Goal: Information Seeking & Learning: Understand process/instructions

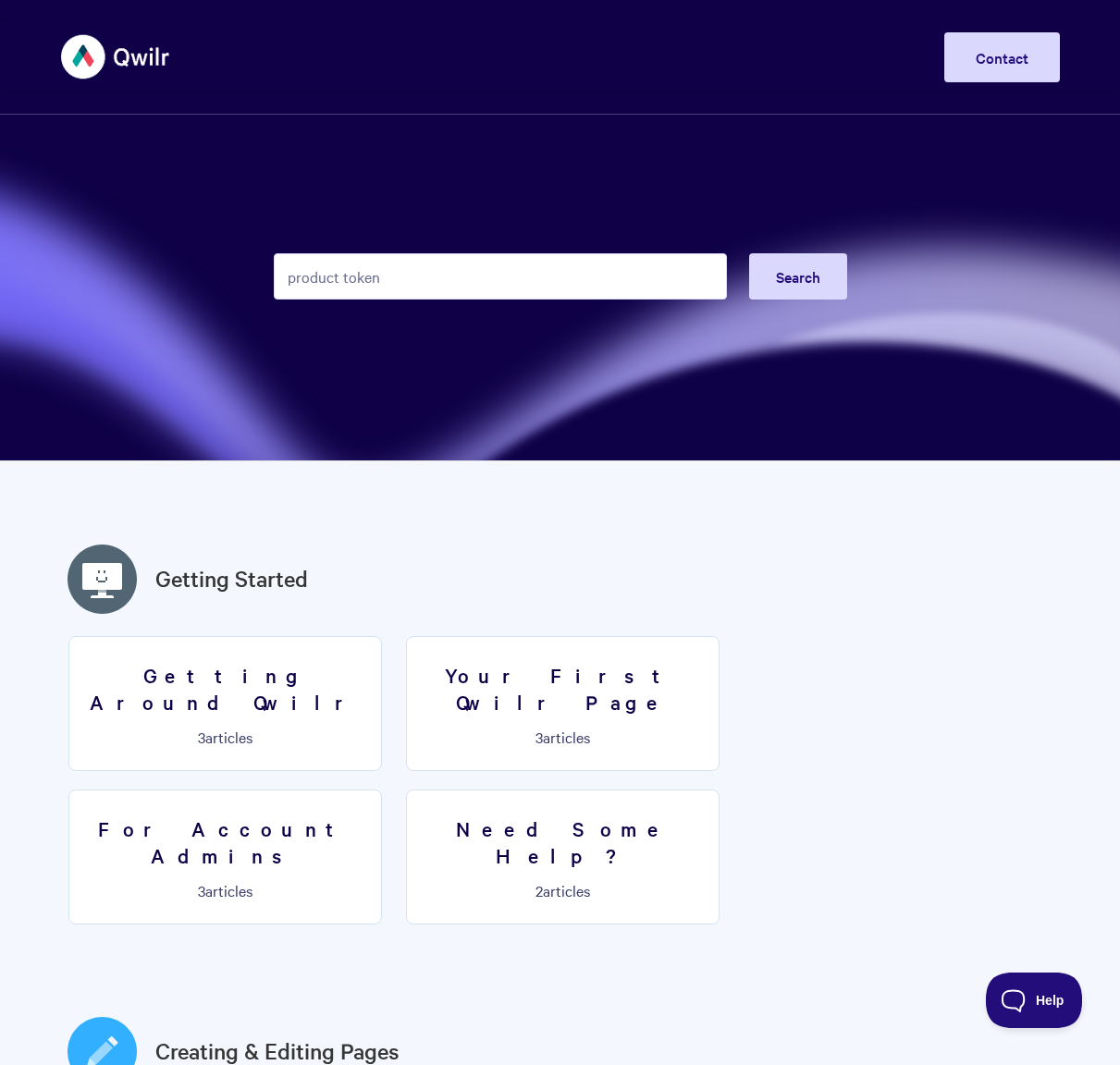
type input "product token"
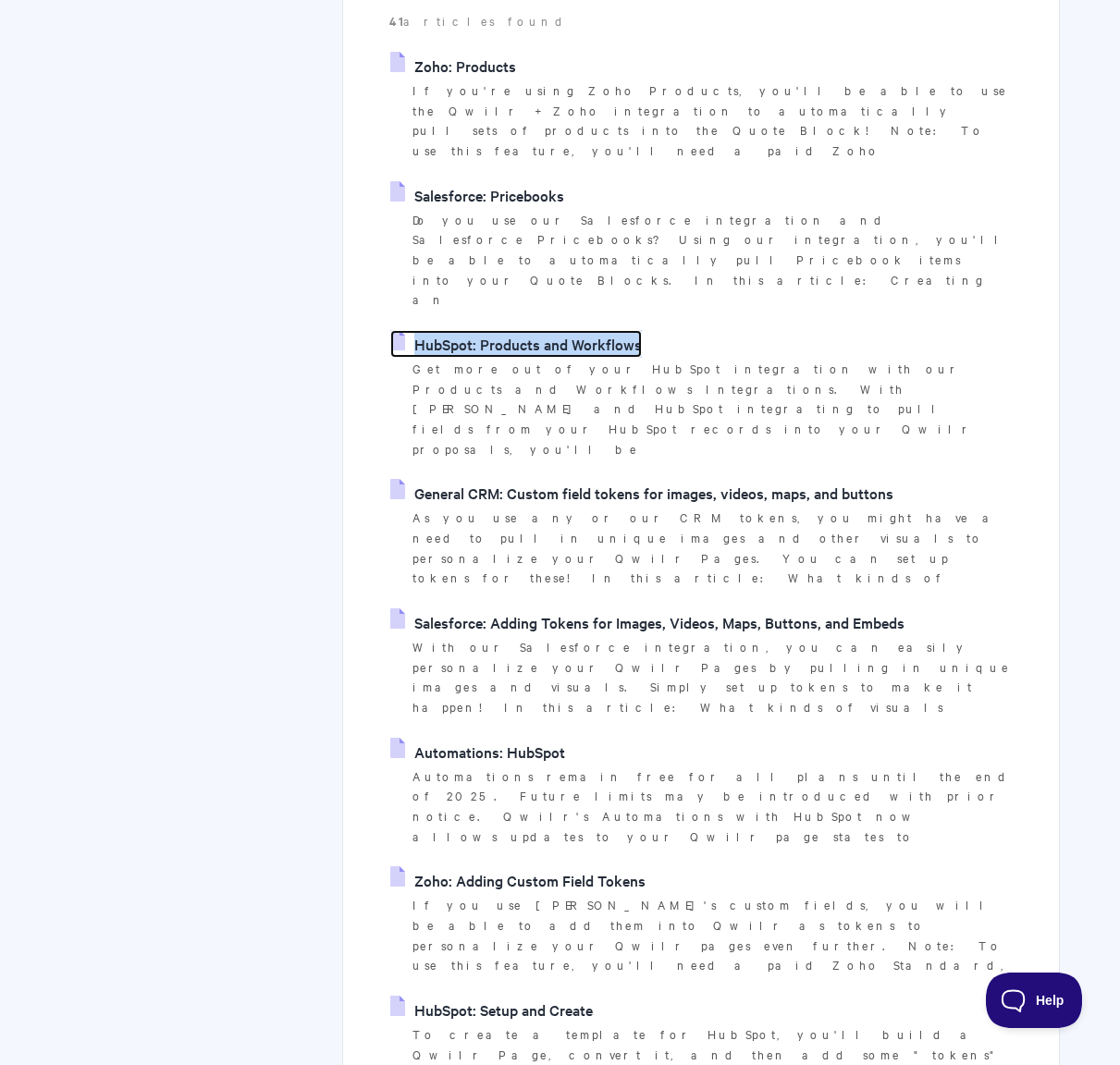
scroll to position [377, 0]
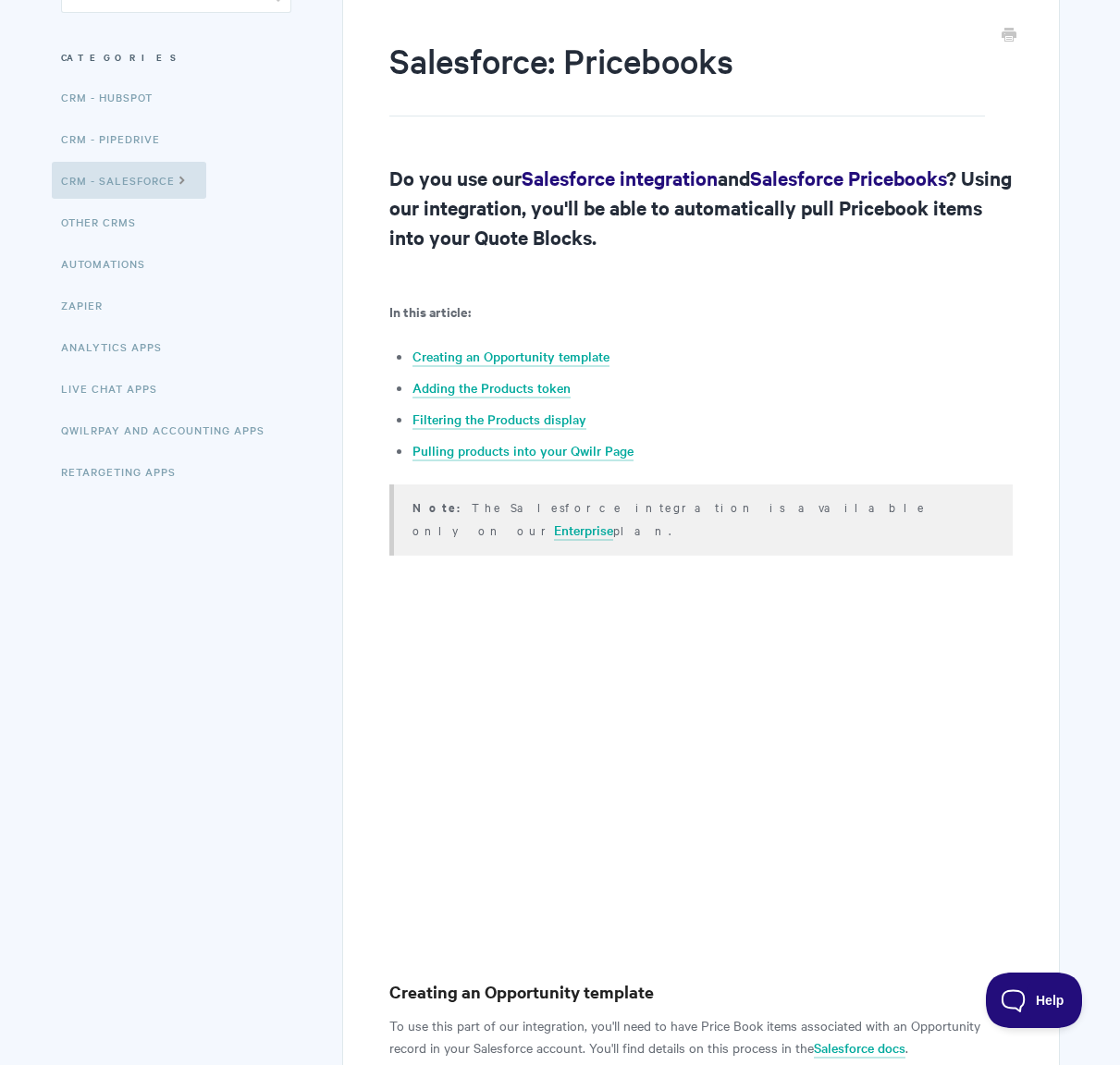
scroll to position [214, 0]
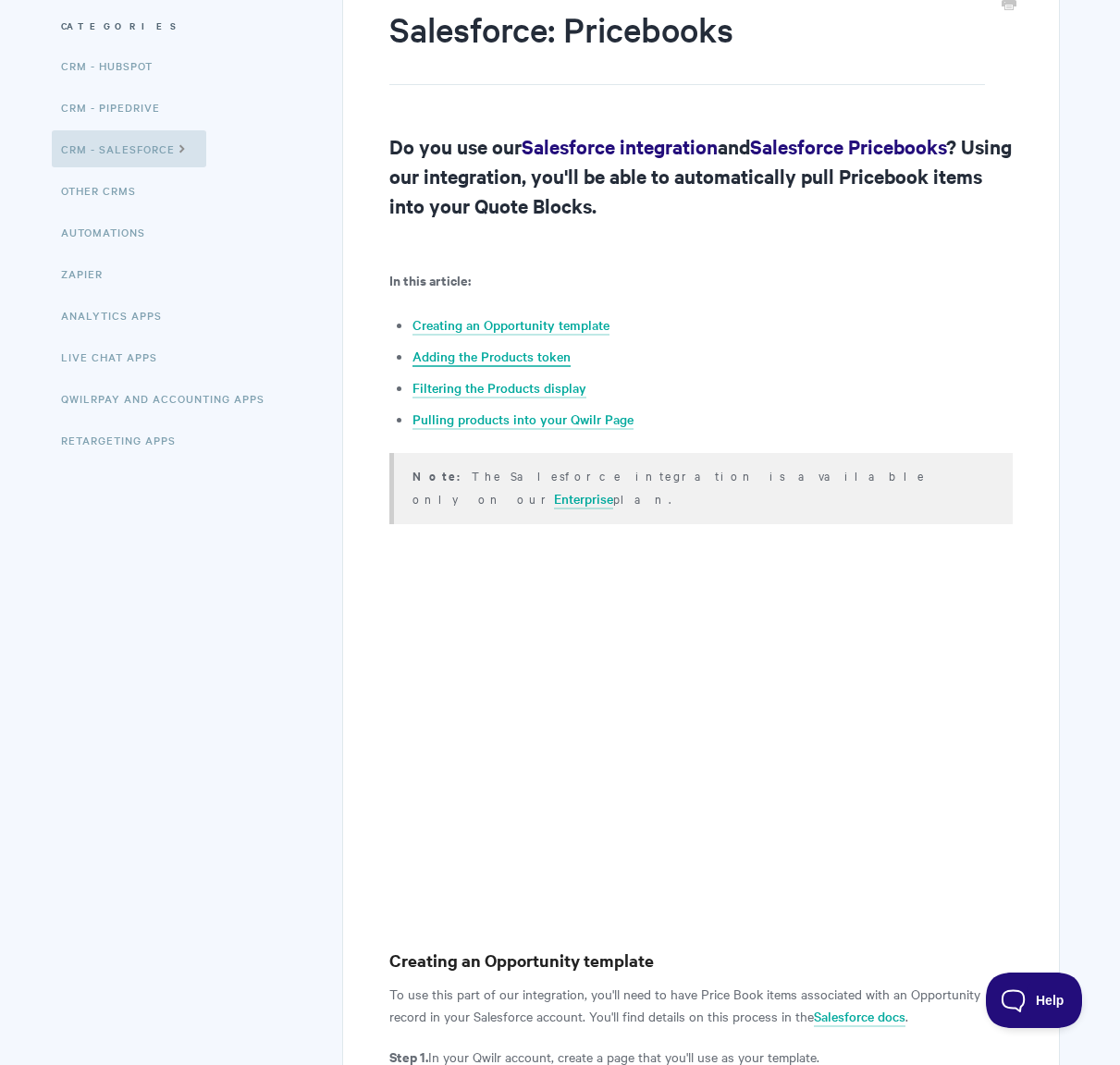
click at [442, 353] on link "Adding the Products token" at bounding box center [491, 357] width 158 height 21
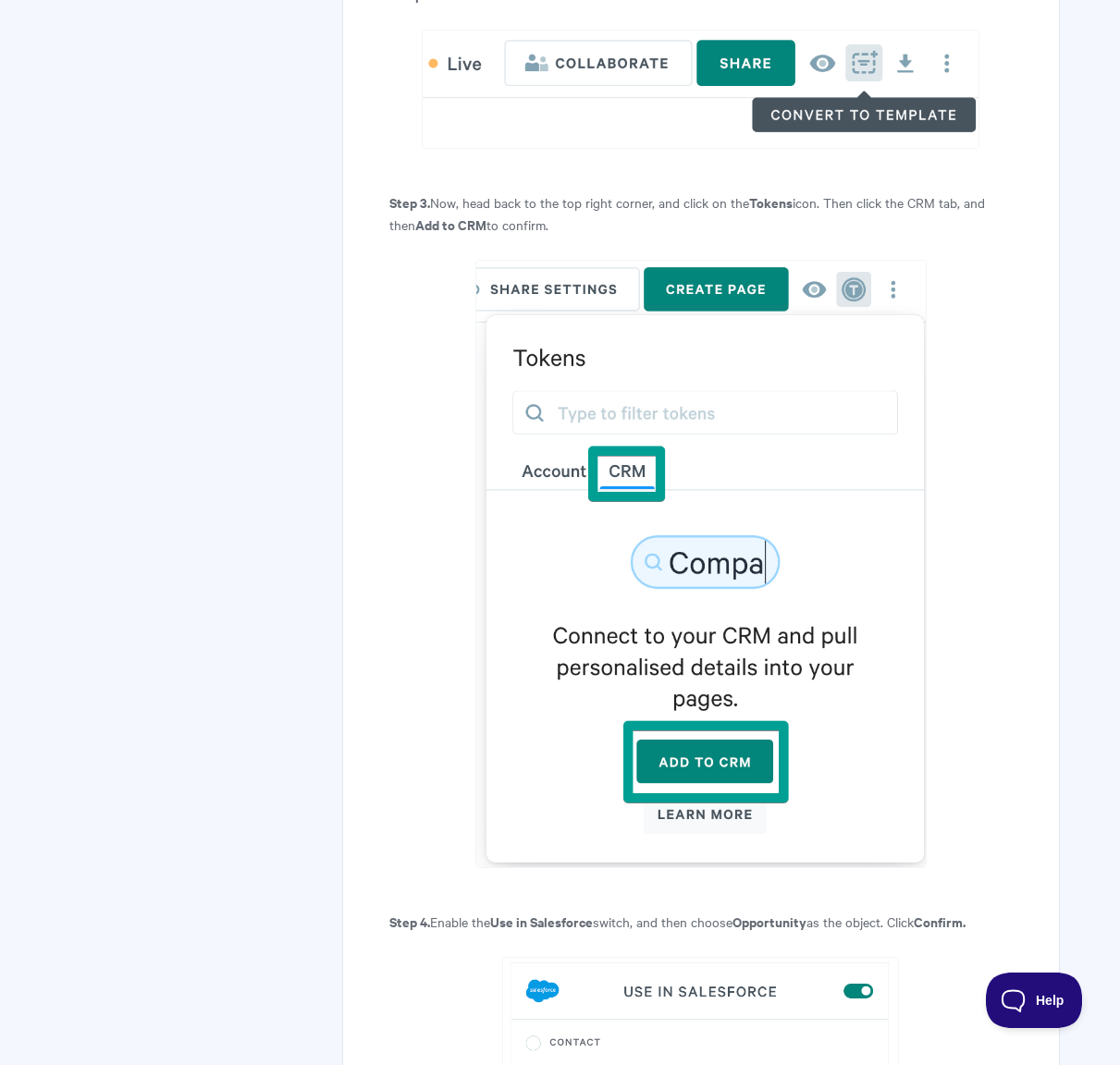
scroll to position [70, 0]
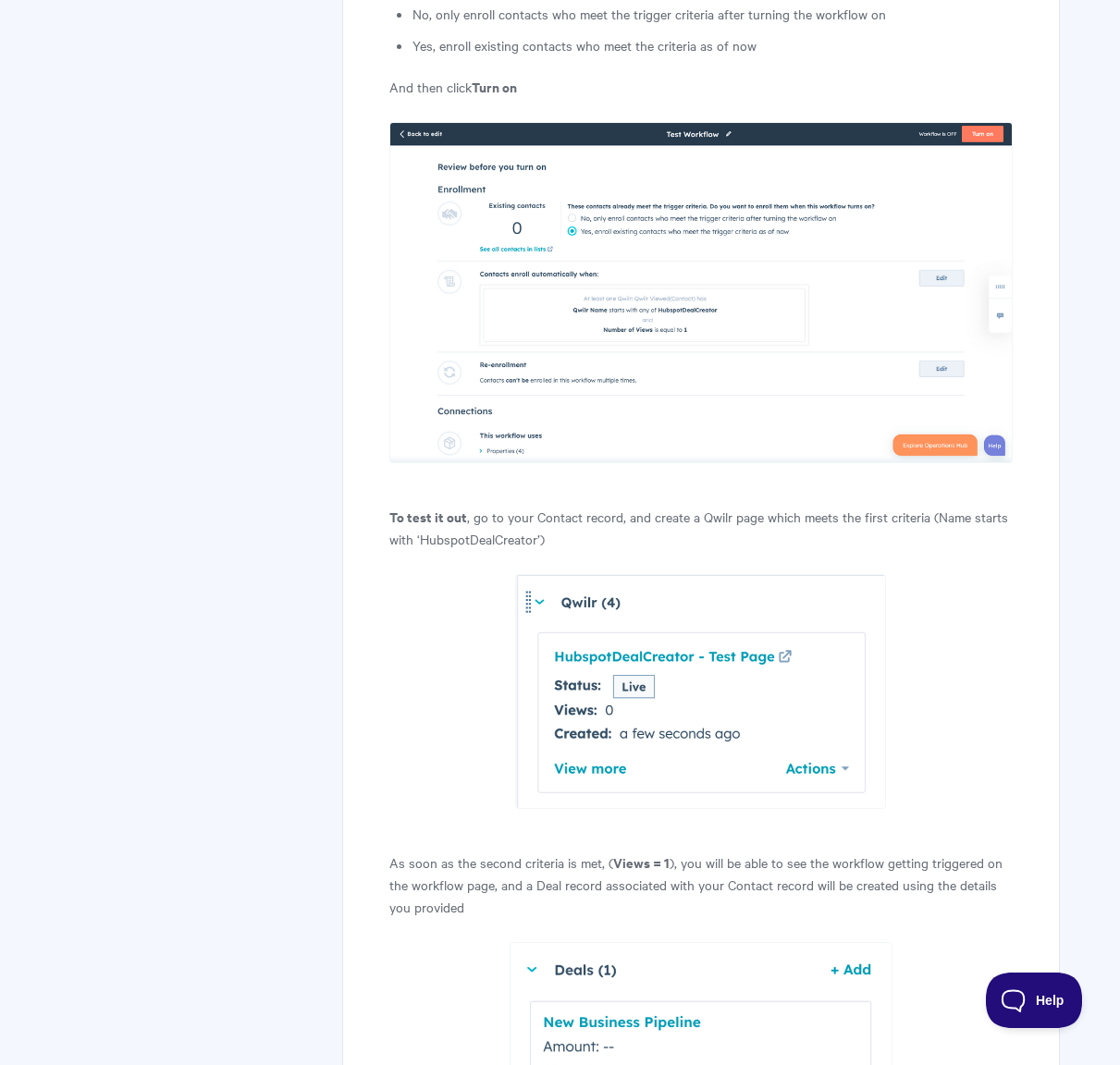
scroll to position [14891, 0]
